Goal: Information Seeking & Learning: Learn about a topic

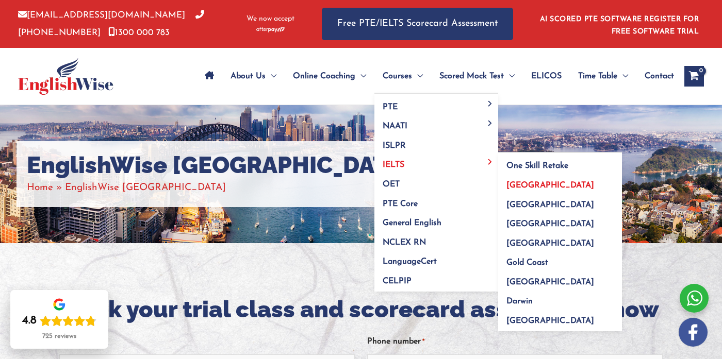
click at [518, 189] on span "[GEOGRAPHIC_DATA]" at bounding box center [550, 186] width 88 height 8
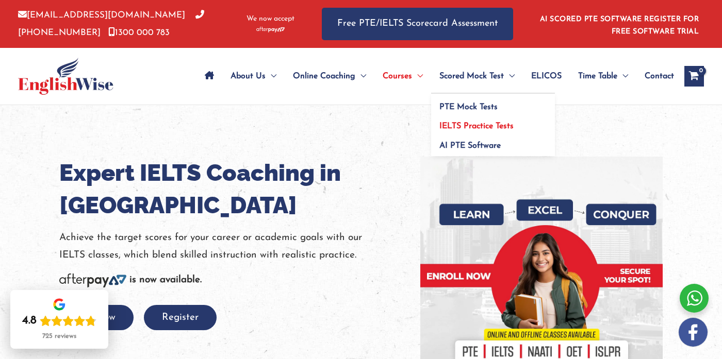
click at [455, 122] on span "IELTS Practice Tests" at bounding box center [476, 126] width 74 height 8
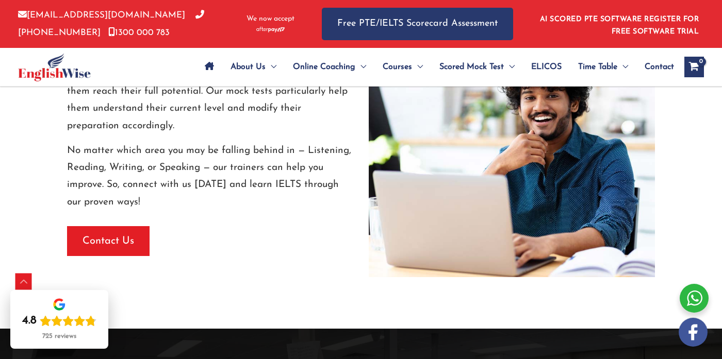
scroll to position [1538, 0]
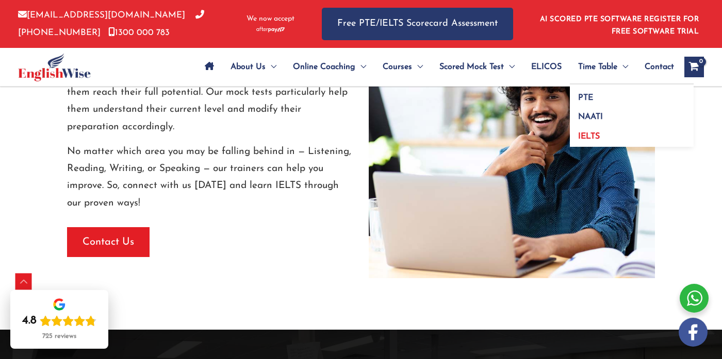
click at [589, 133] on span "IELTS" at bounding box center [589, 137] width 22 height 8
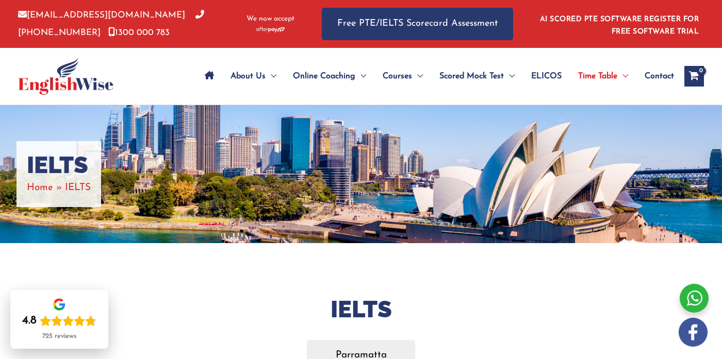
click at [656, 75] on span "Contact" at bounding box center [659, 76] width 29 height 36
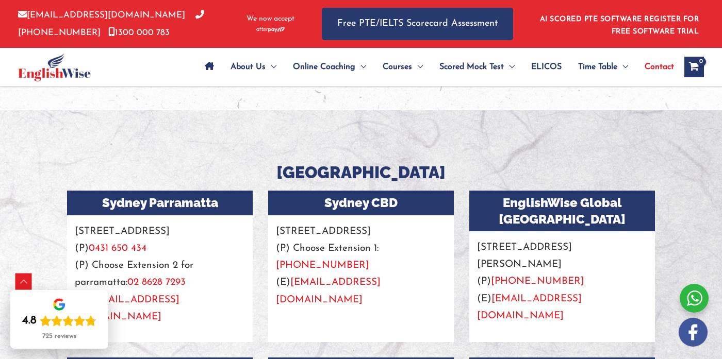
scroll to position [839, 0]
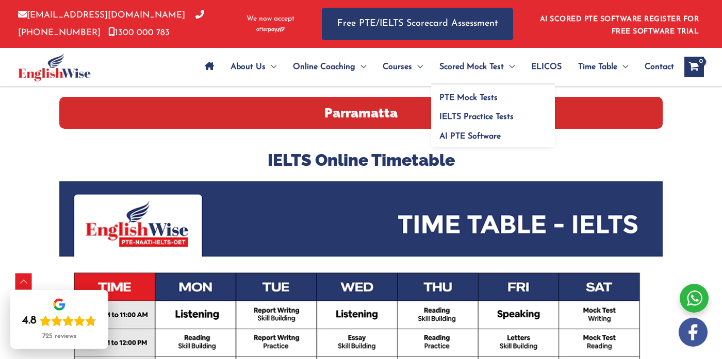
scroll to position [306, 0]
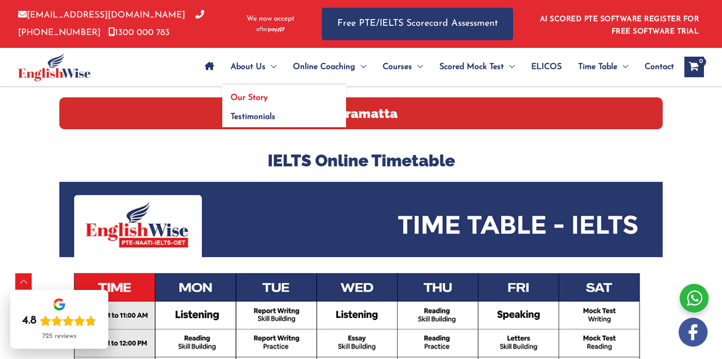
click at [252, 96] on span "Our Story" at bounding box center [248, 98] width 37 height 8
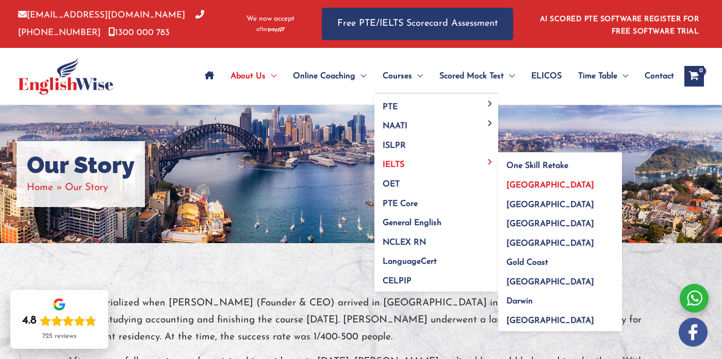
click at [521, 186] on span "[GEOGRAPHIC_DATA]" at bounding box center [550, 186] width 88 height 8
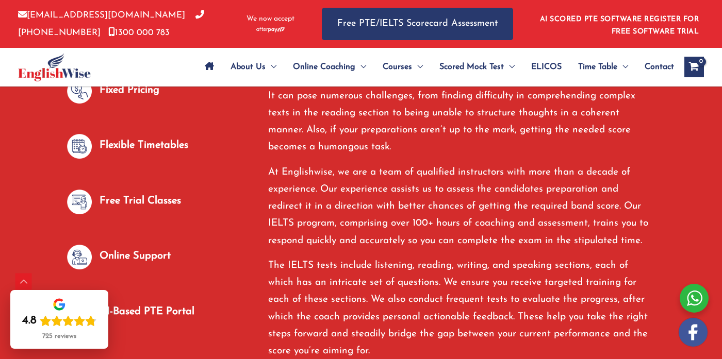
scroll to position [496, 0]
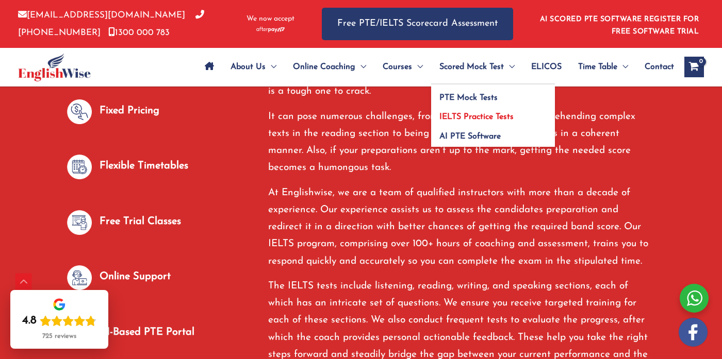
click at [487, 116] on span "IELTS Practice Tests" at bounding box center [476, 117] width 74 height 8
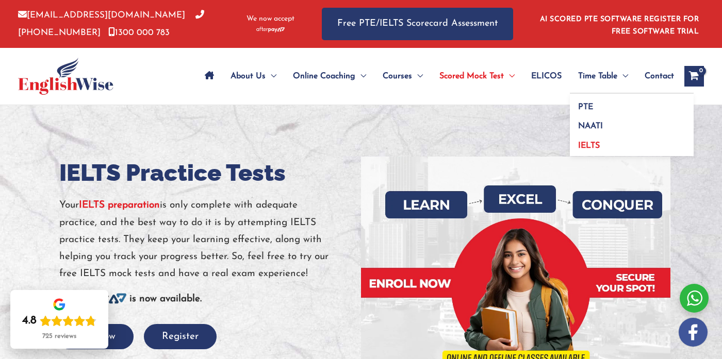
click at [586, 141] on link "IELTS" at bounding box center [632, 145] width 124 height 24
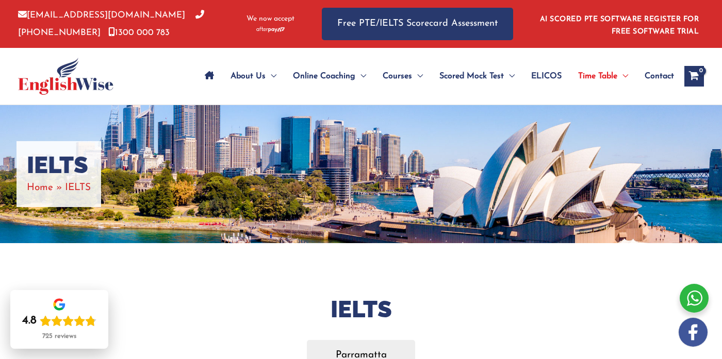
click at [657, 74] on span "Contact" at bounding box center [659, 76] width 29 height 36
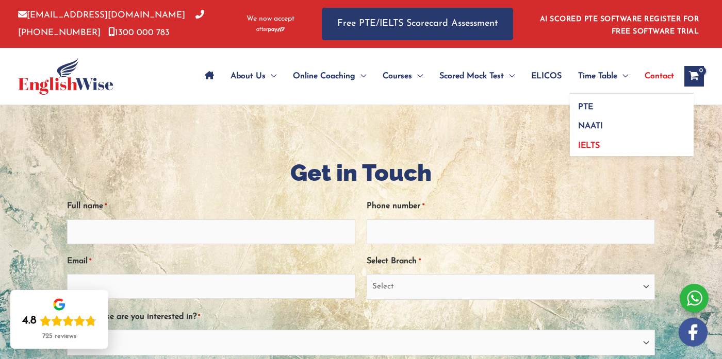
click at [586, 147] on span "IELTS" at bounding box center [589, 146] width 22 height 8
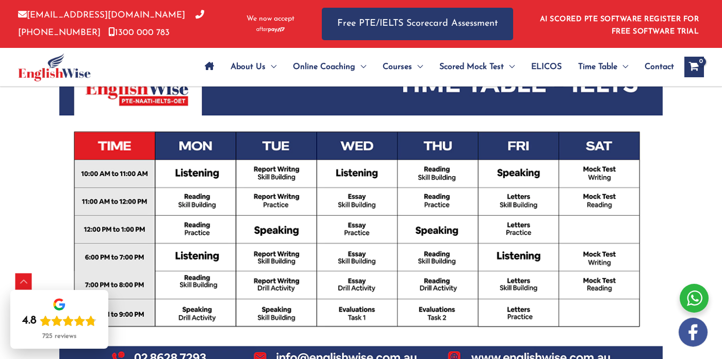
scroll to position [483, 0]
